Goal: Information Seeking & Learning: Check status

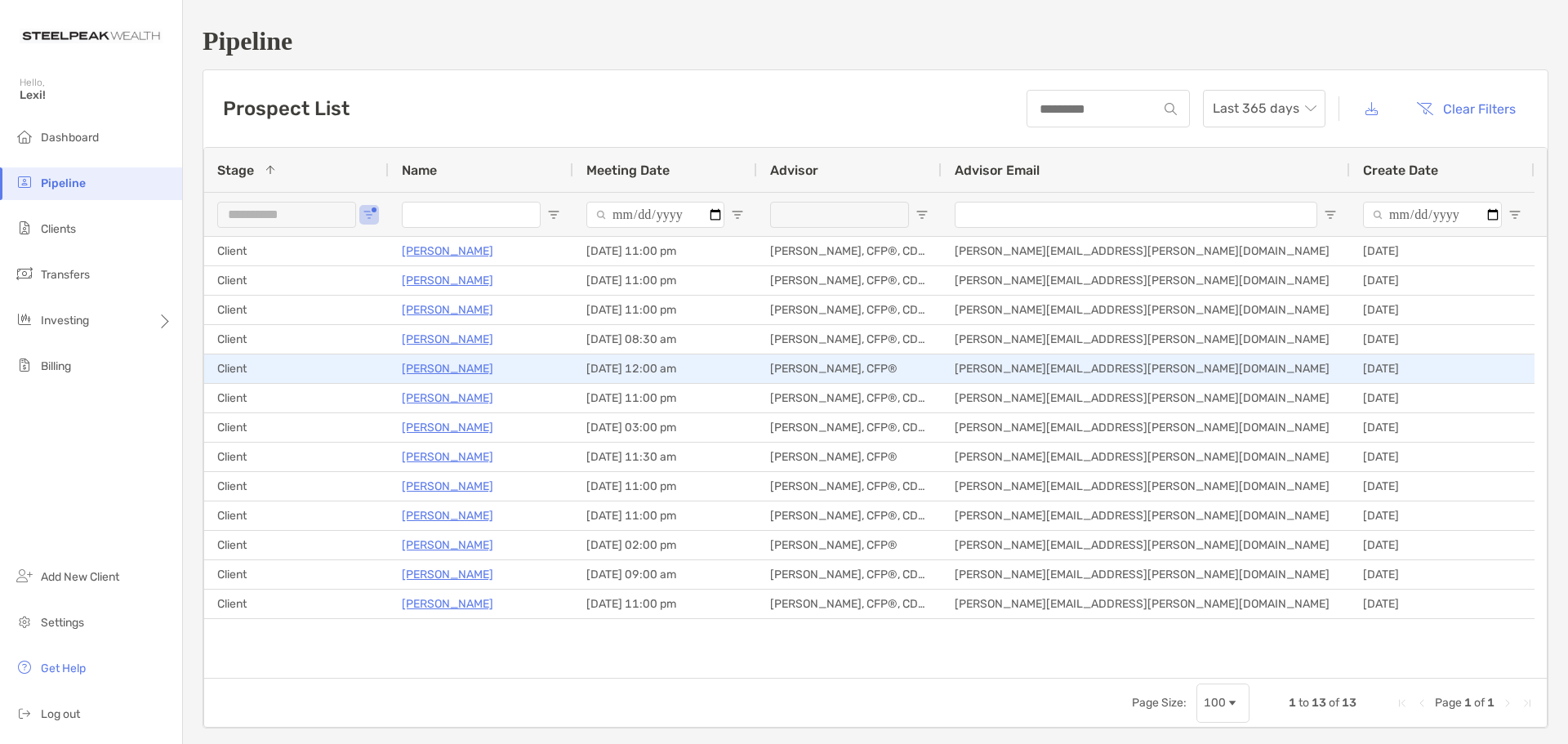
click at [448, 362] on p "[PERSON_NAME]" at bounding box center [447, 368] width 92 height 20
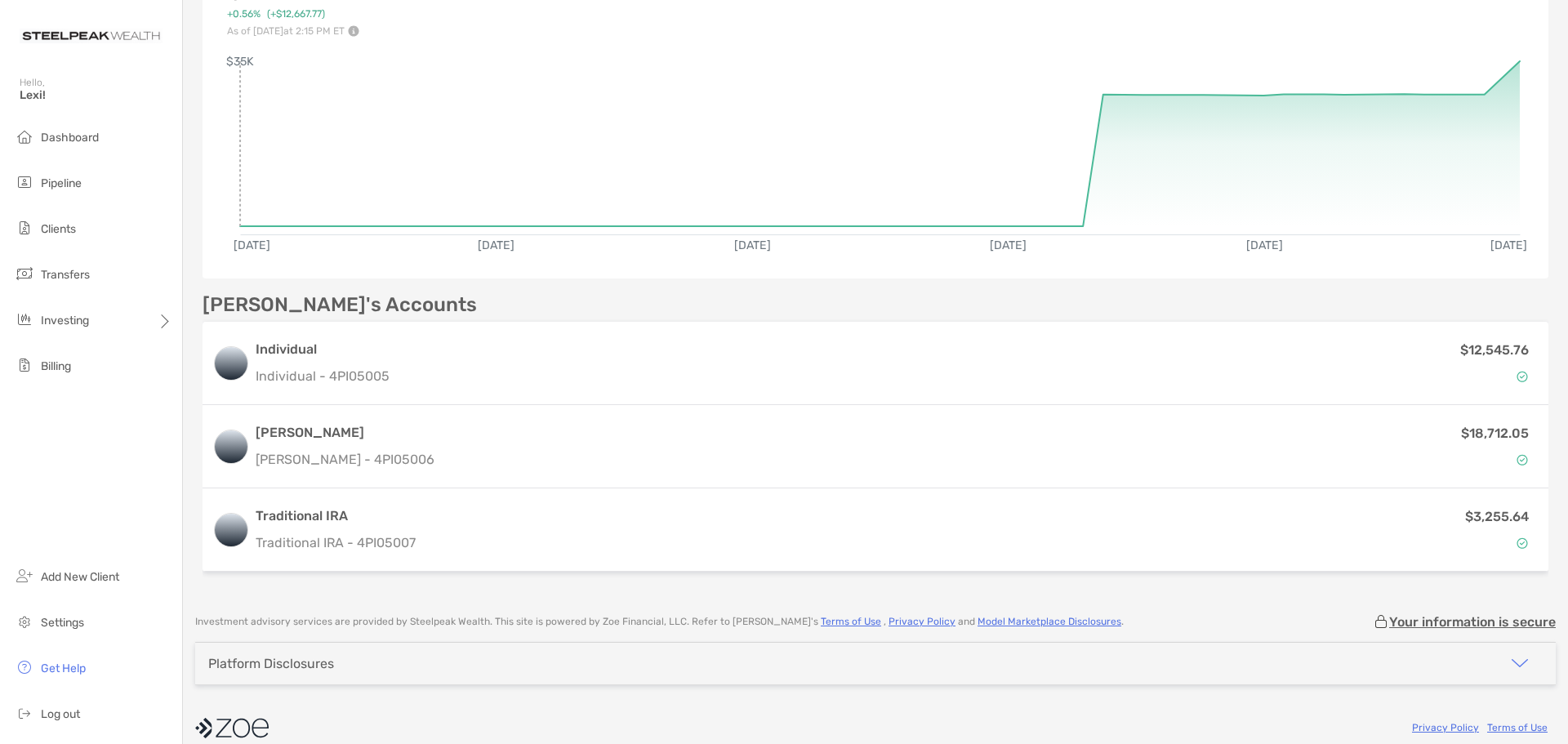
scroll to position [237, 0]
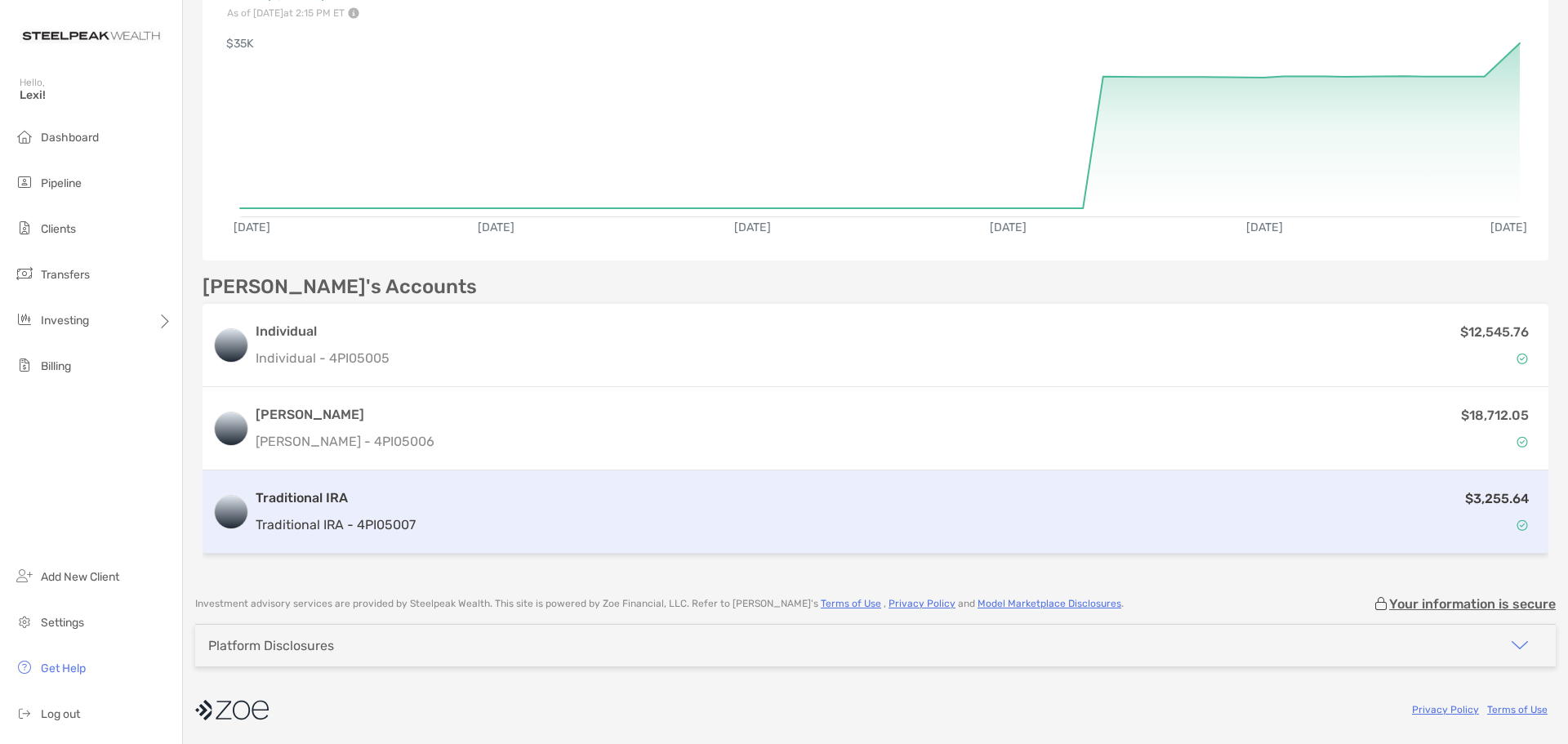
click at [330, 493] on h3 "Traditional IRA" at bounding box center [336, 497] width 160 height 19
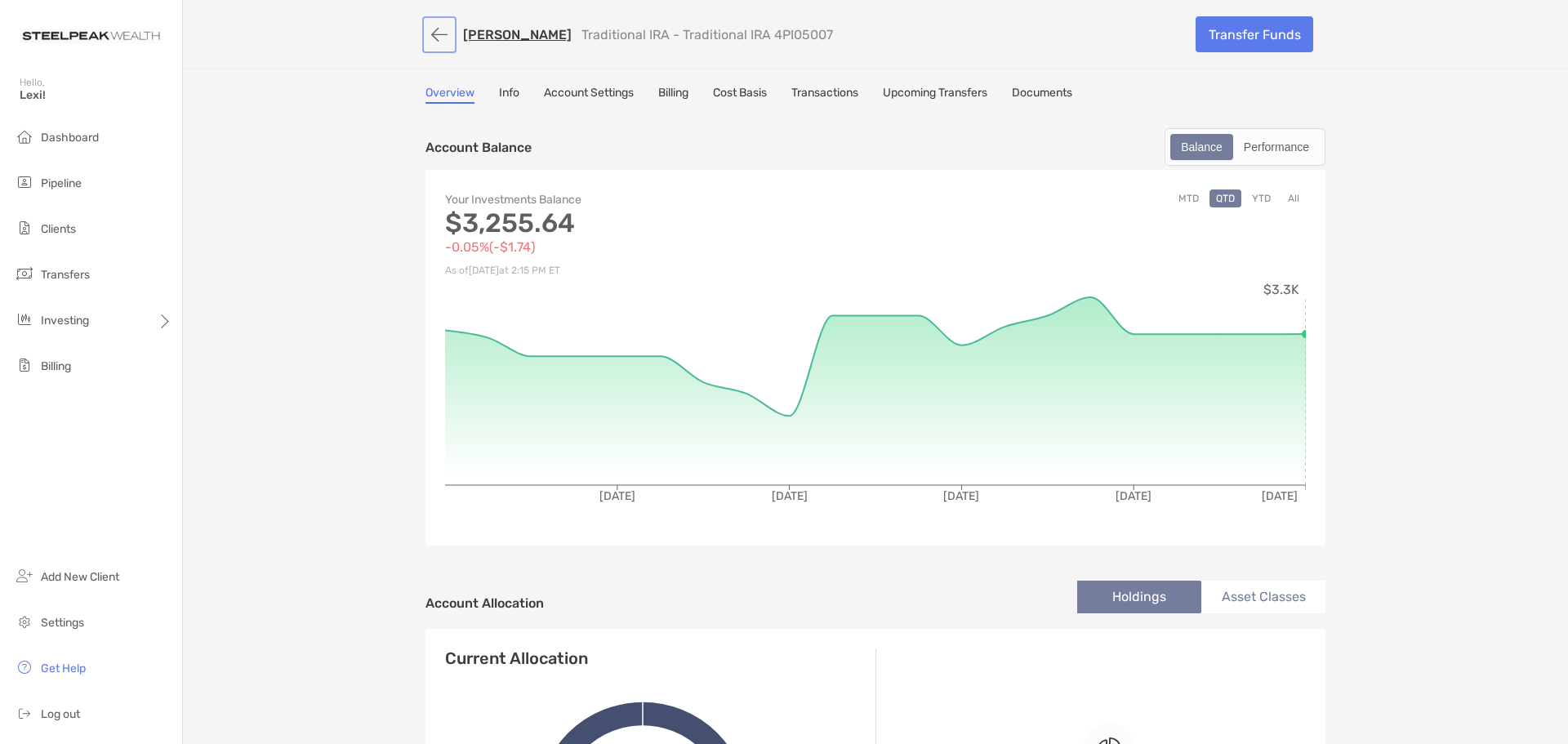
click at [434, 34] on button "button" at bounding box center [439, 34] width 28 height 30
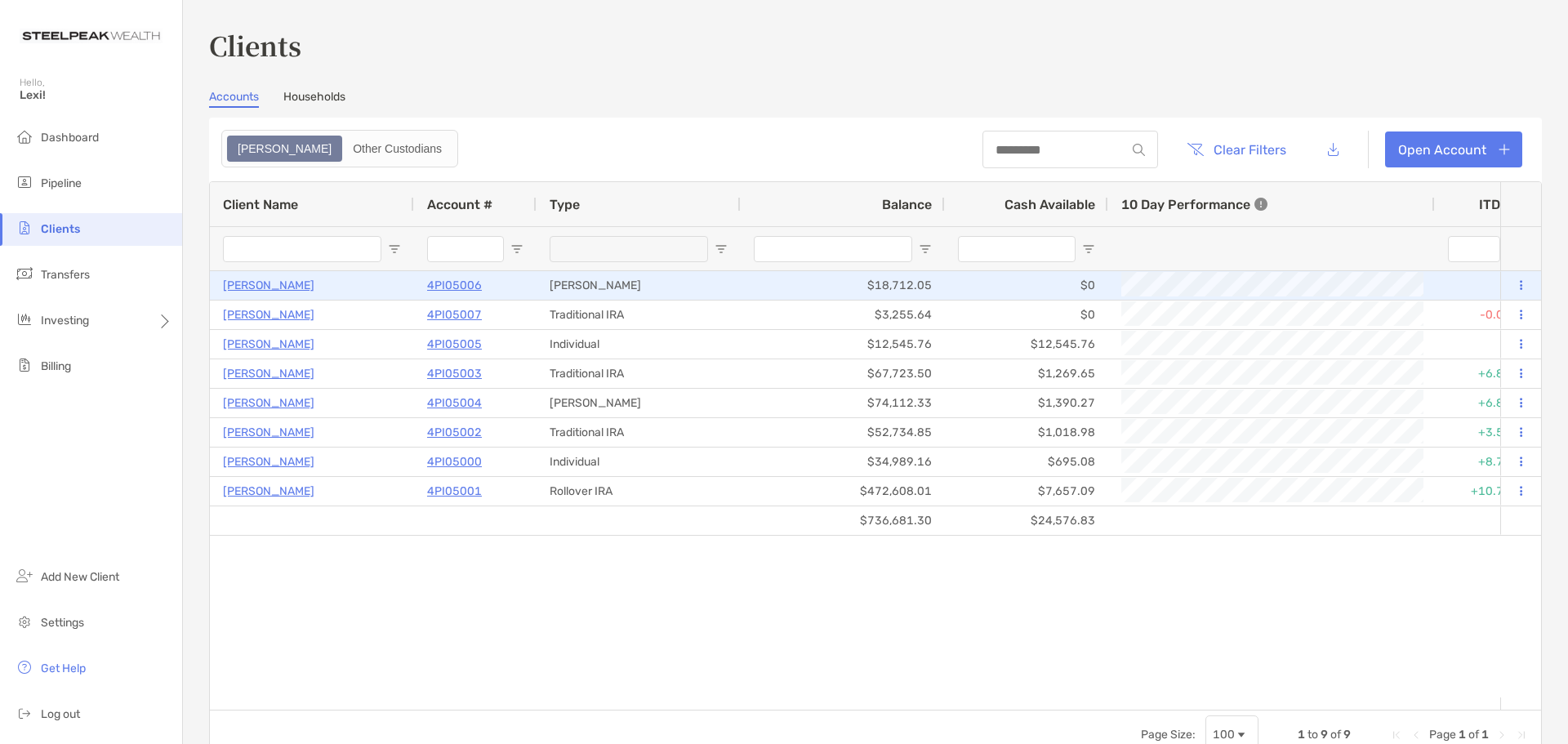
click at [266, 287] on p "[PERSON_NAME]" at bounding box center [268, 285] width 92 height 20
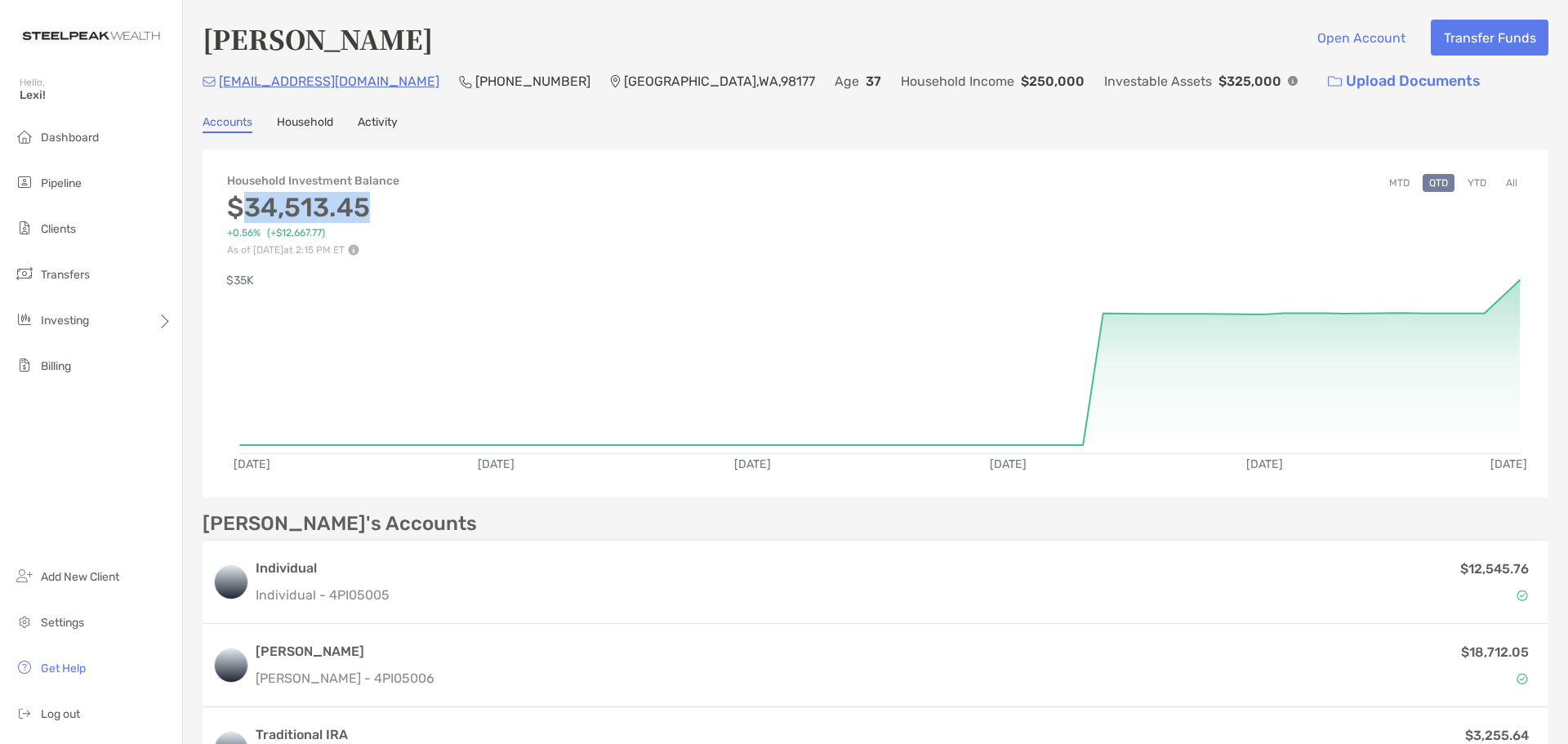
drag, startPoint x: 382, startPoint y: 201, endPoint x: 245, endPoint y: 213, distance: 137.5
click at [245, 213] on h3 "$34,513.45" at bounding box center [313, 207] width 173 height 31
copy h3 "34,513.45"
click at [298, 125] on link "Household" at bounding box center [305, 124] width 57 height 18
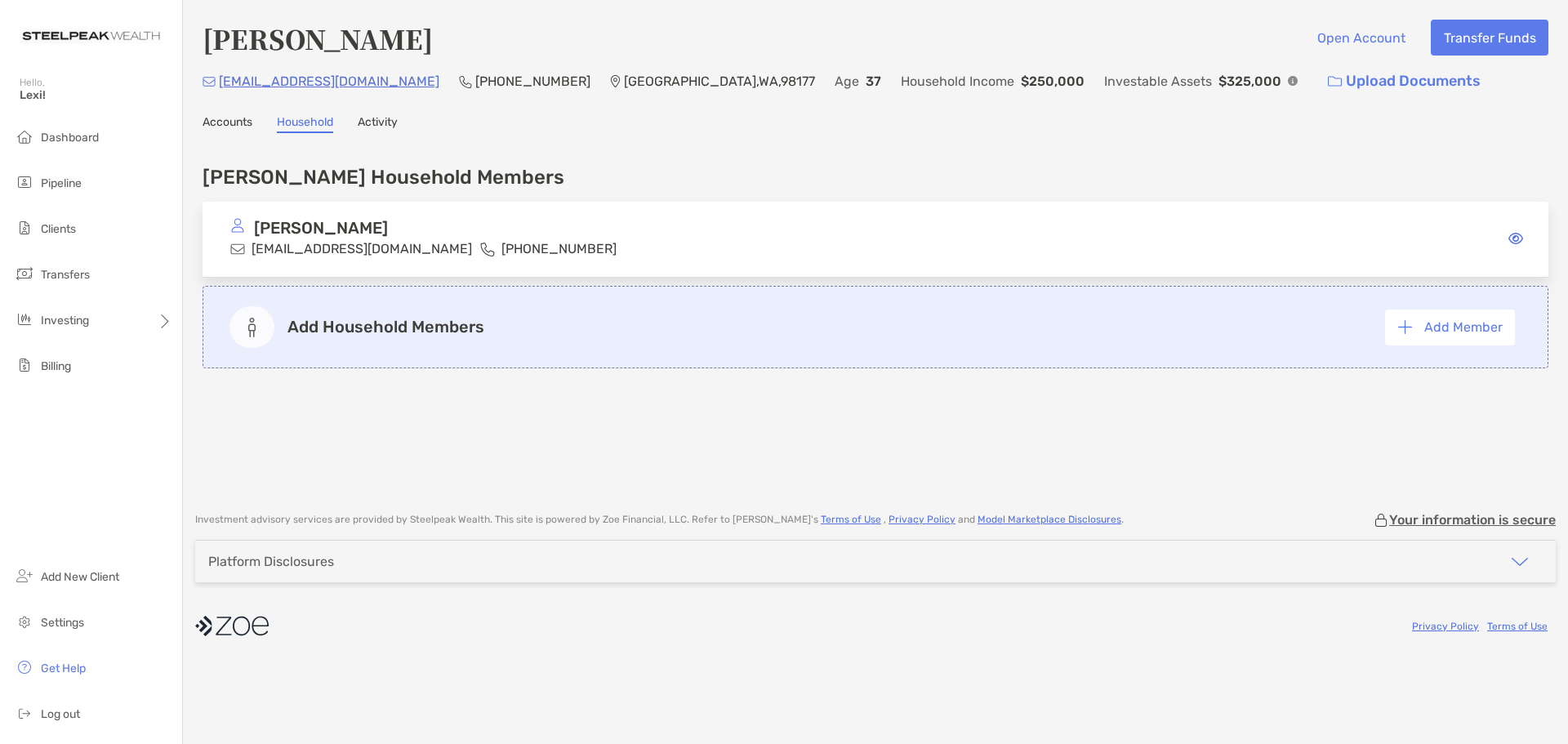
click at [227, 122] on link "Accounts" at bounding box center [227, 124] width 50 height 18
